Goal: Task Accomplishment & Management: Use online tool/utility

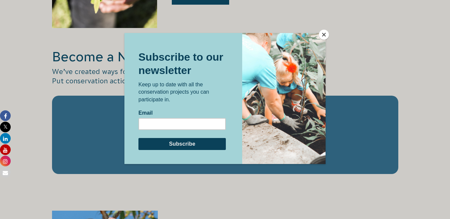
scroll to position [986, 0]
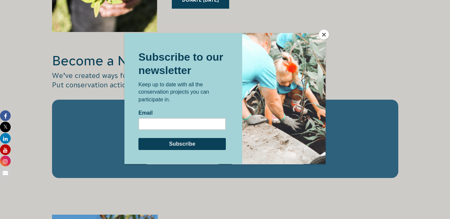
click at [324, 31] on button "Close" at bounding box center [324, 35] width 10 height 10
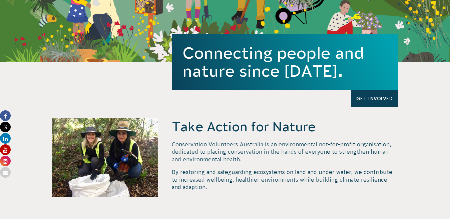
scroll to position [0, 0]
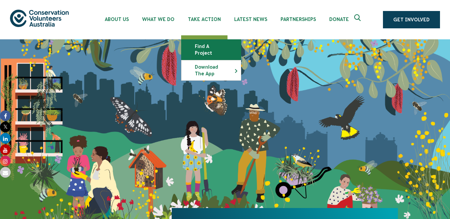
click at [215, 46] on link "Find a project" at bounding box center [211, 50] width 59 height 20
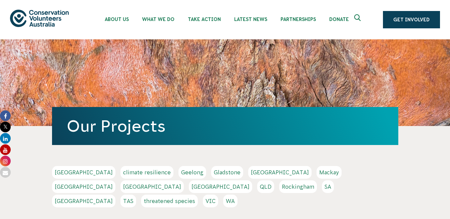
click at [252, 181] on link "Perth" at bounding box center [220, 187] width 63 height 13
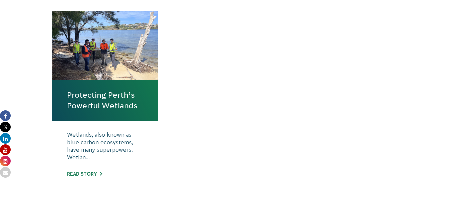
scroll to position [248, 0]
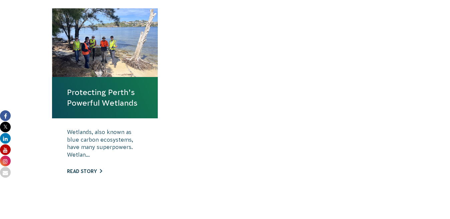
click at [90, 173] on link "Read story" at bounding box center [84, 171] width 35 height 5
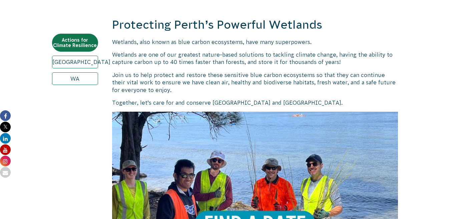
scroll to position [232, 0]
